Goal: Task Accomplishment & Management: Manage account settings

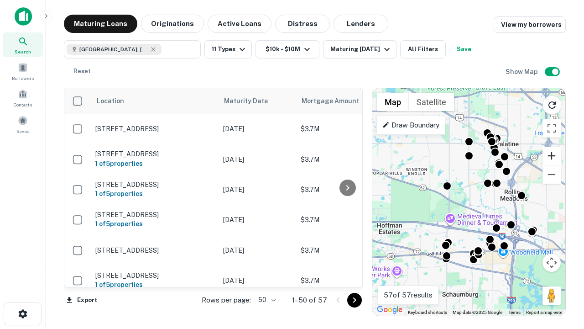
click at [552, 156] on button "Zoom in" at bounding box center [552, 156] width 18 height 18
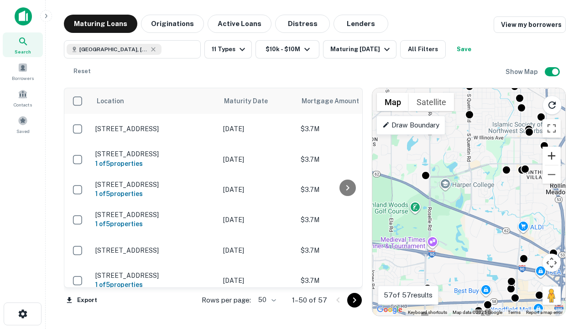
click at [552, 156] on button "Zoom in" at bounding box center [552, 156] width 18 height 18
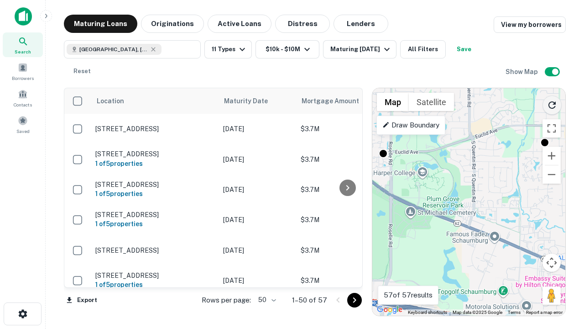
click at [552, 103] on icon "Reload search area" at bounding box center [552, 105] width 11 height 11
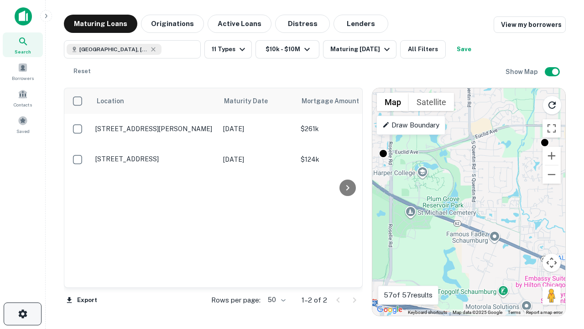
click at [22, 314] on icon "button" at bounding box center [22, 313] width 11 height 11
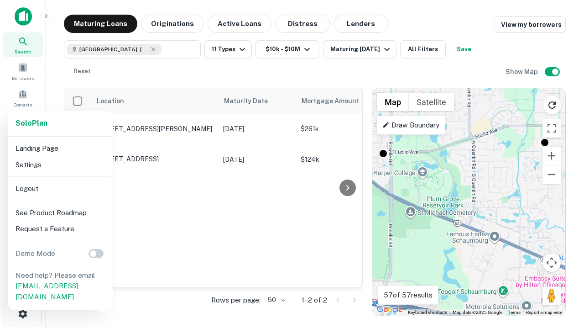
click at [60, 188] on li "Logout" at bounding box center [61, 188] width 98 height 16
